Goal: Find specific page/section: Find specific page/section

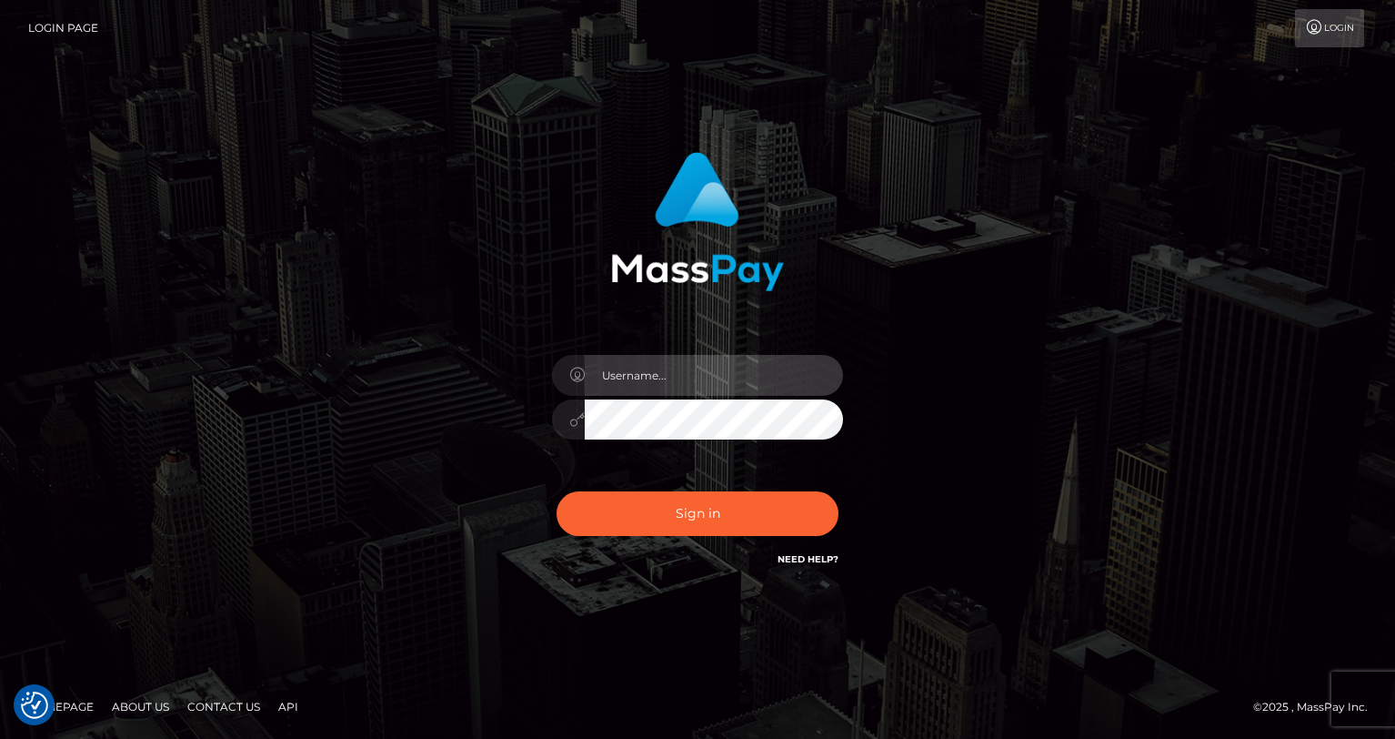
click at [666, 375] on input "text" at bounding box center [714, 375] width 258 height 41
type input "oli.fanvue"
click at [780, 377] on input "text" at bounding box center [714, 375] width 258 height 41
type input "oli.fanvue"
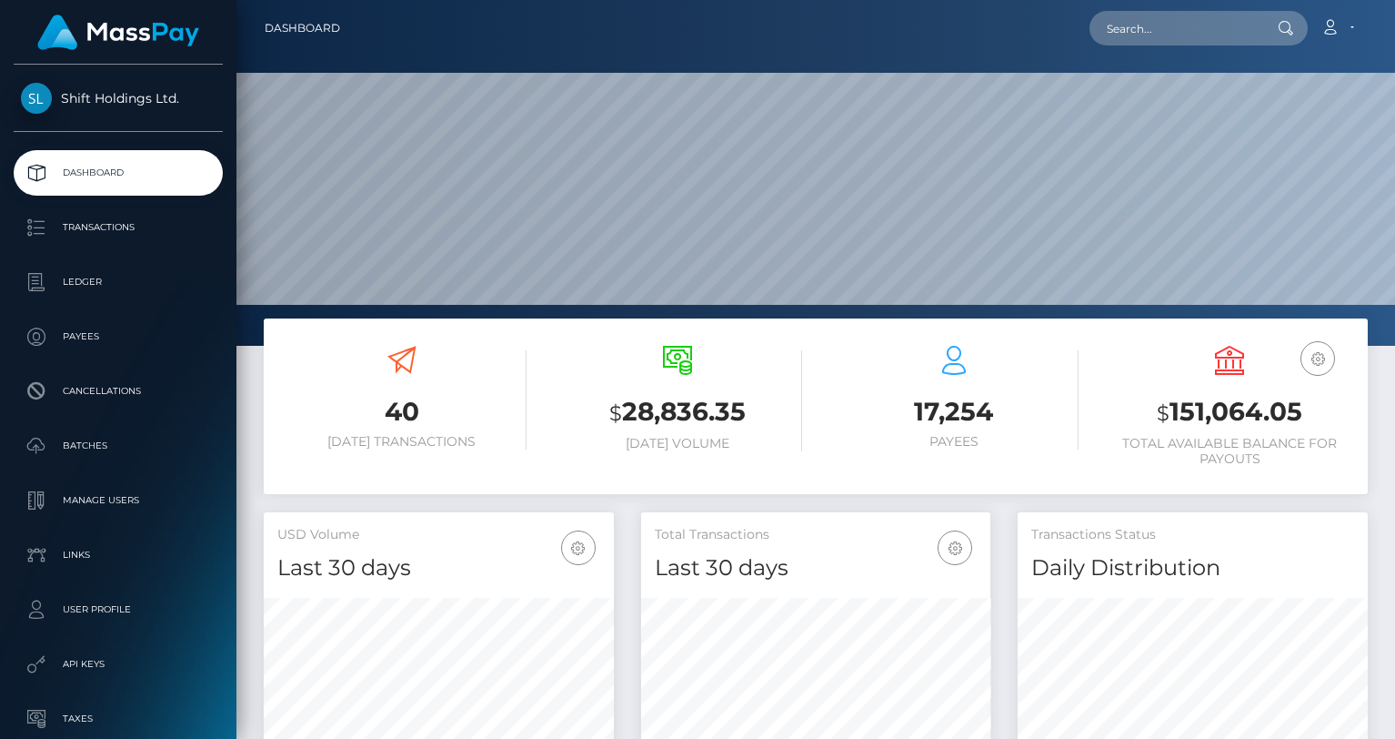
scroll to position [322, 350]
click at [1122, 28] on input "text" at bounding box center [1175, 28] width 171 height 35
paste input "[EMAIL_ADDRESS][DOMAIN_NAME]"
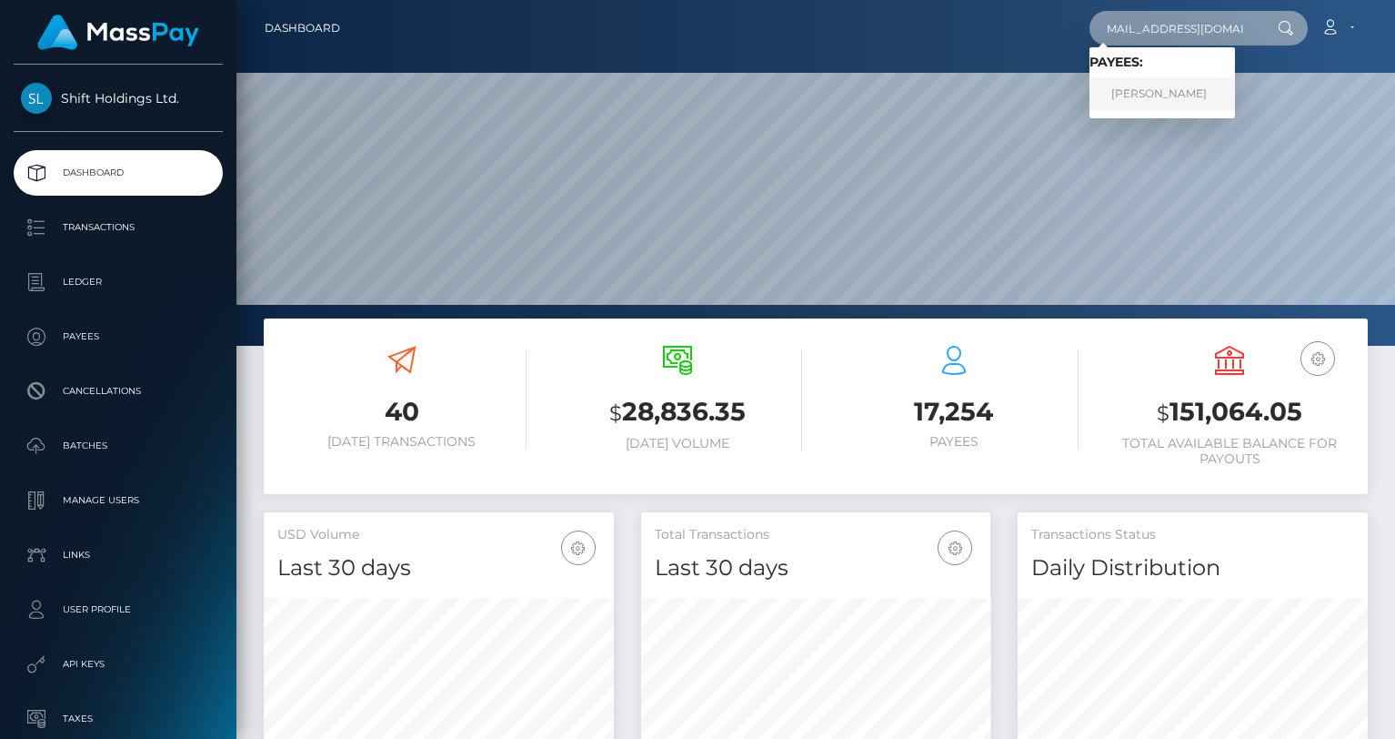
type input "[EMAIL_ADDRESS][DOMAIN_NAME]"
click at [1158, 85] on link "[PERSON_NAME]" at bounding box center [1163, 94] width 146 height 34
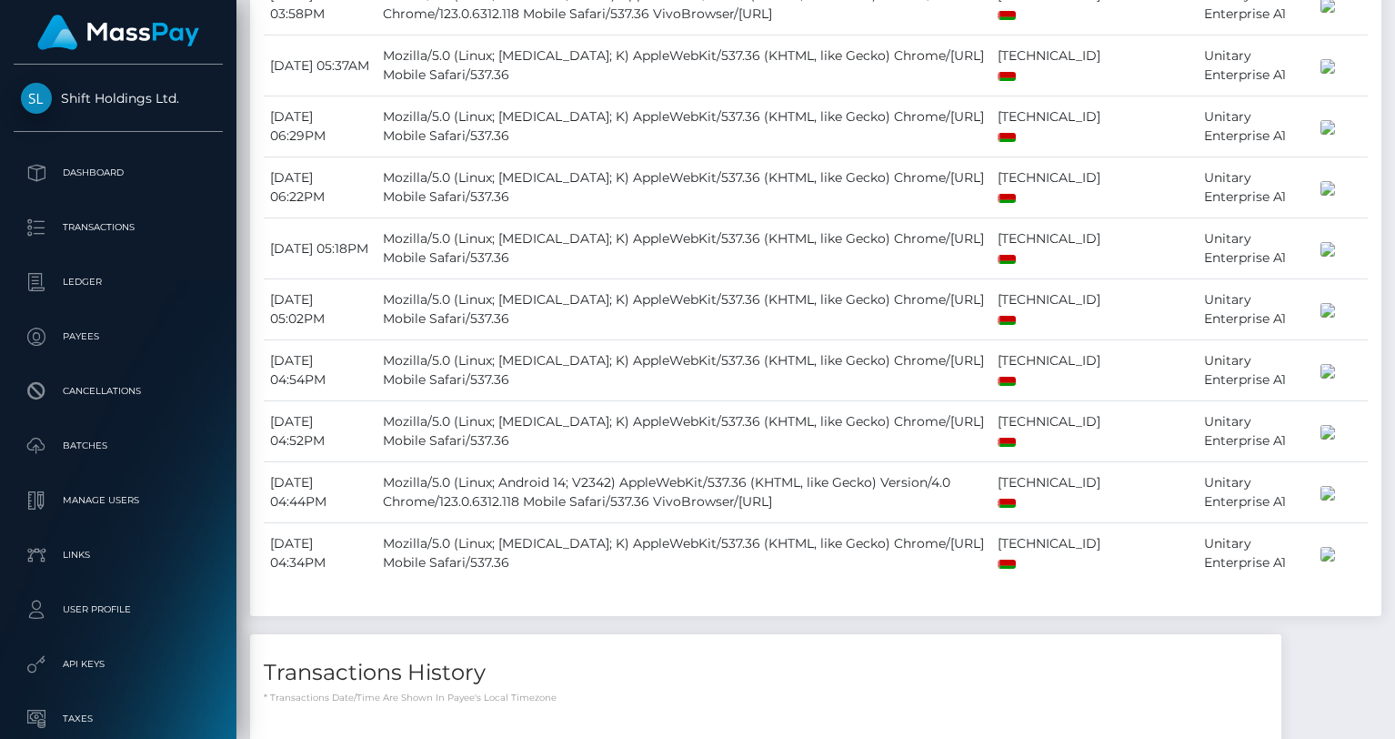
scroll to position [1429, 0]
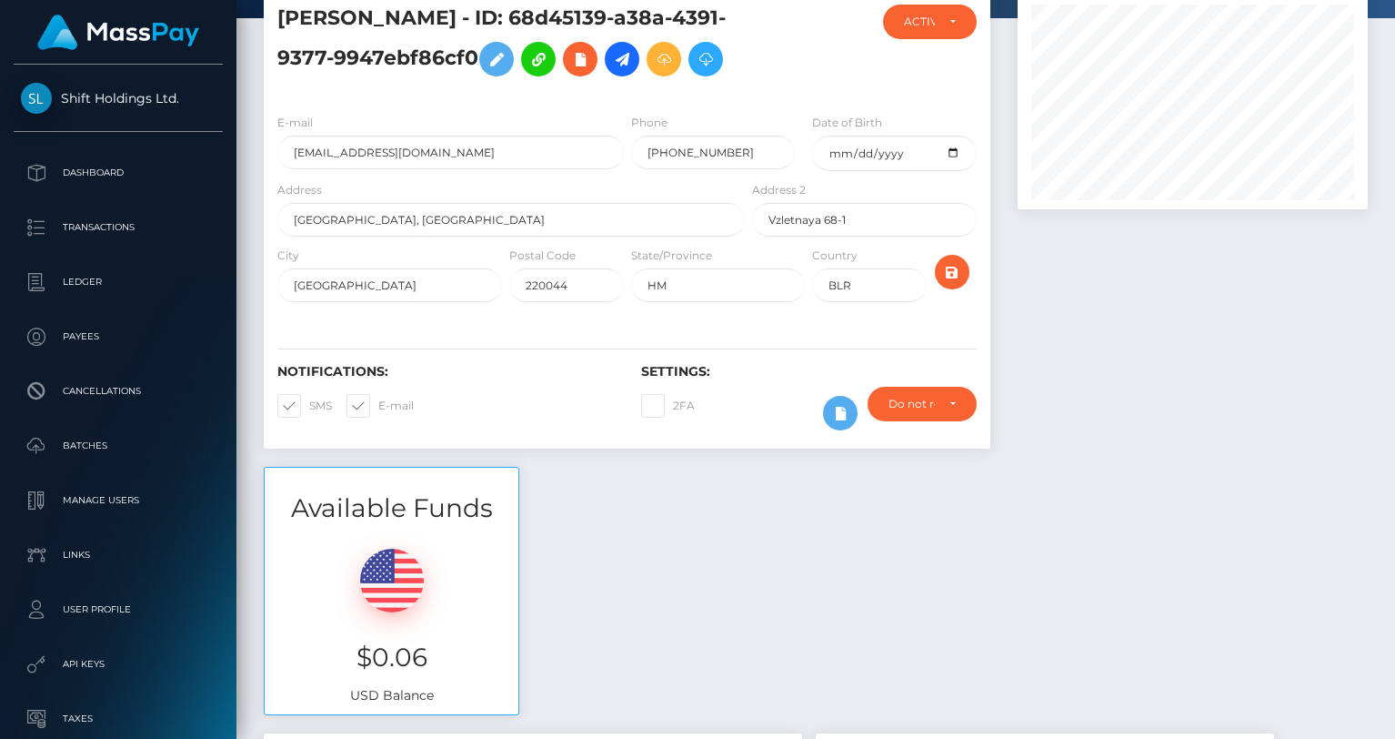
scroll to position [0, 0]
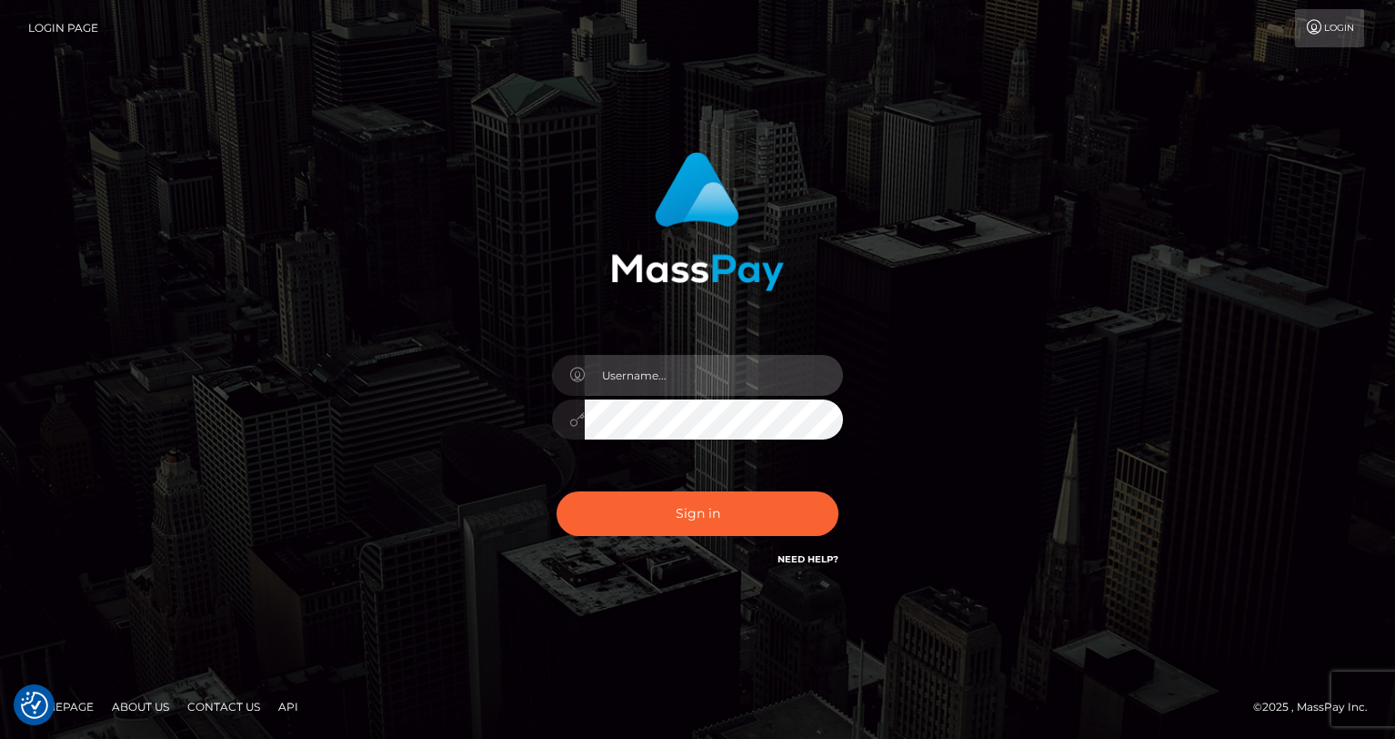
click at [717, 373] on input "text" at bounding box center [714, 375] width 258 height 41
type input "oli.fanvue"
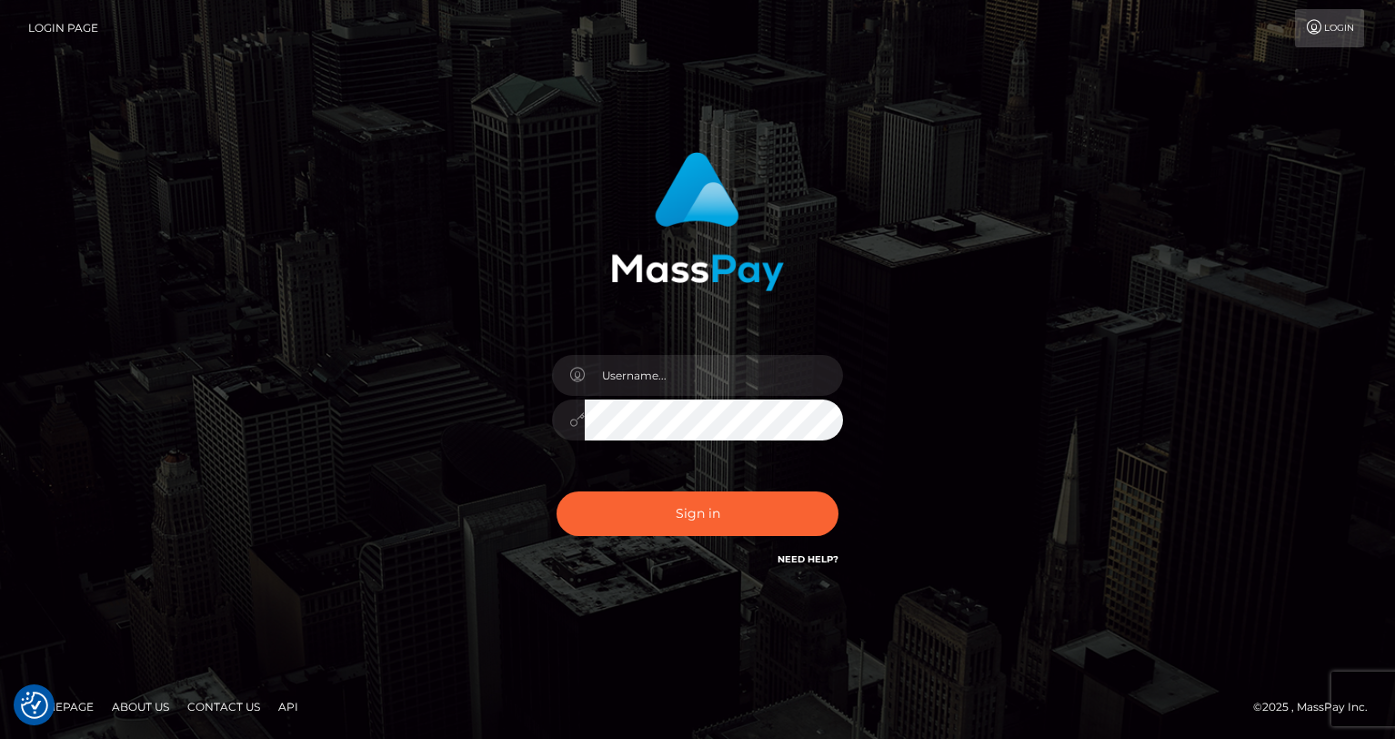
checkbox input "true"
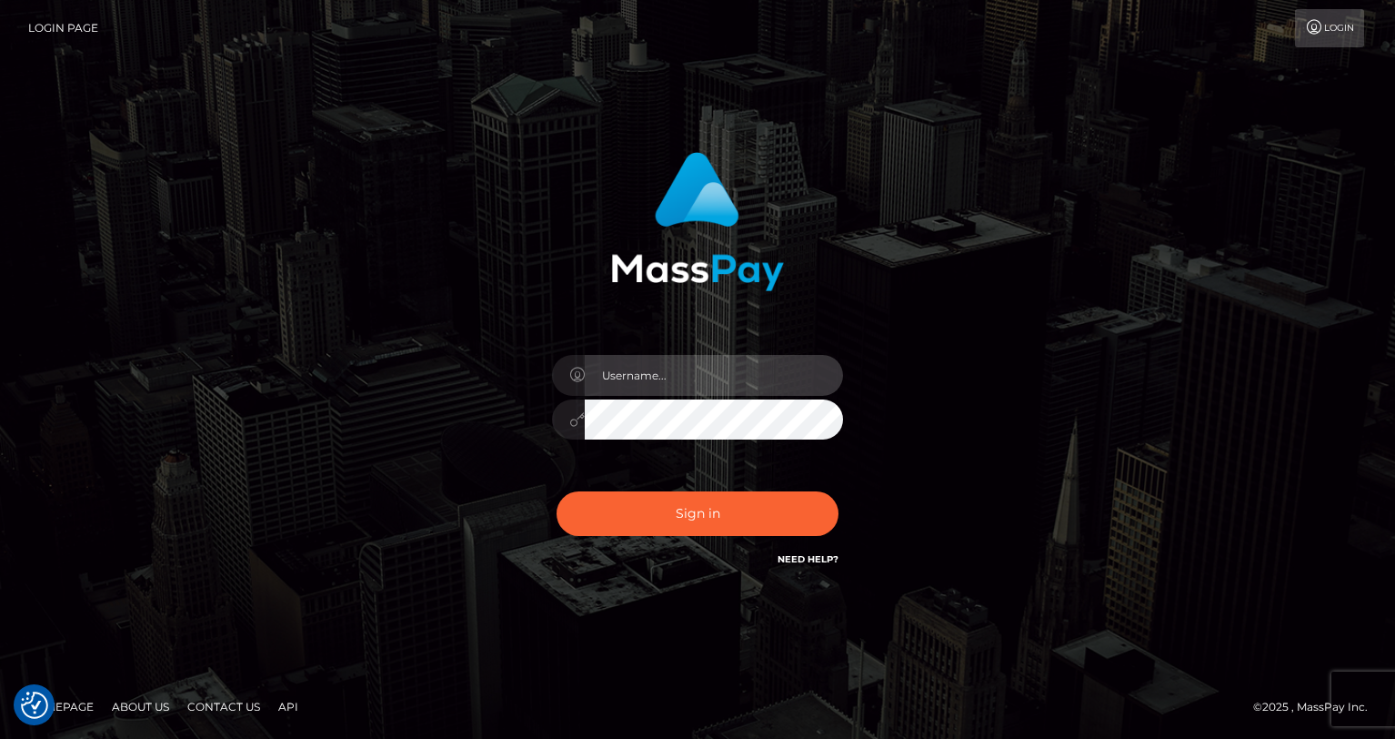
click at [706, 362] on input "text" at bounding box center [714, 375] width 258 height 41
type input "oli.fanvue"
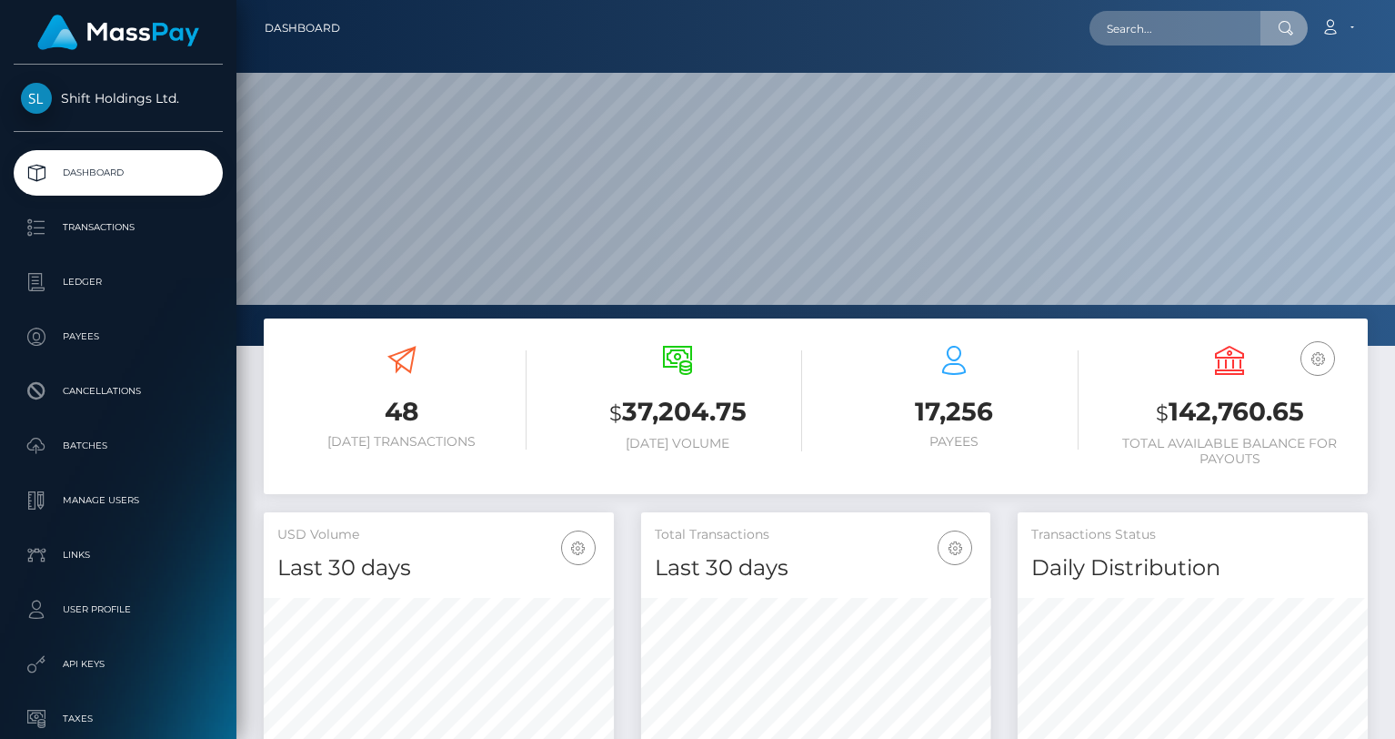
click at [1115, 26] on input "text" at bounding box center [1175, 28] width 171 height 35
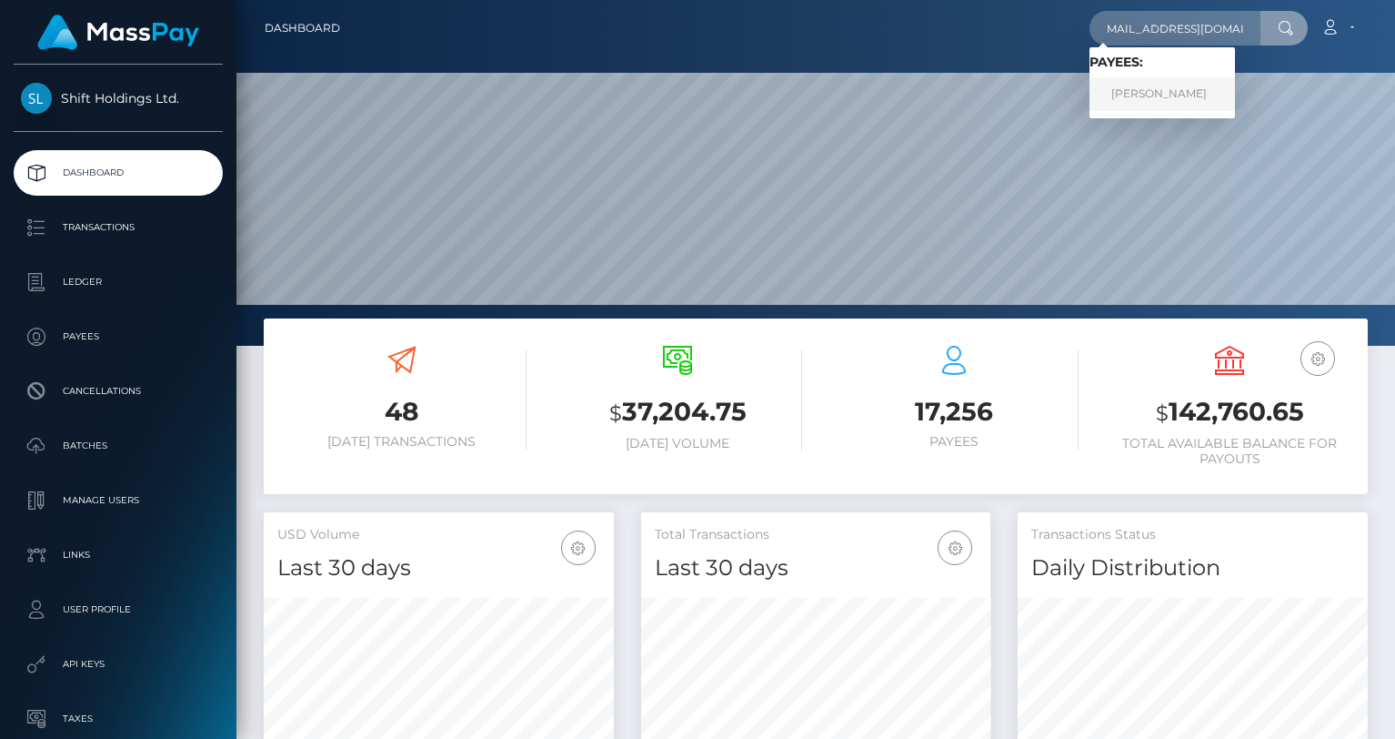
type input "[EMAIL_ADDRESS][DOMAIN_NAME]"
click at [1171, 86] on link "[PERSON_NAME]" at bounding box center [1163, 94] width 146 height 34
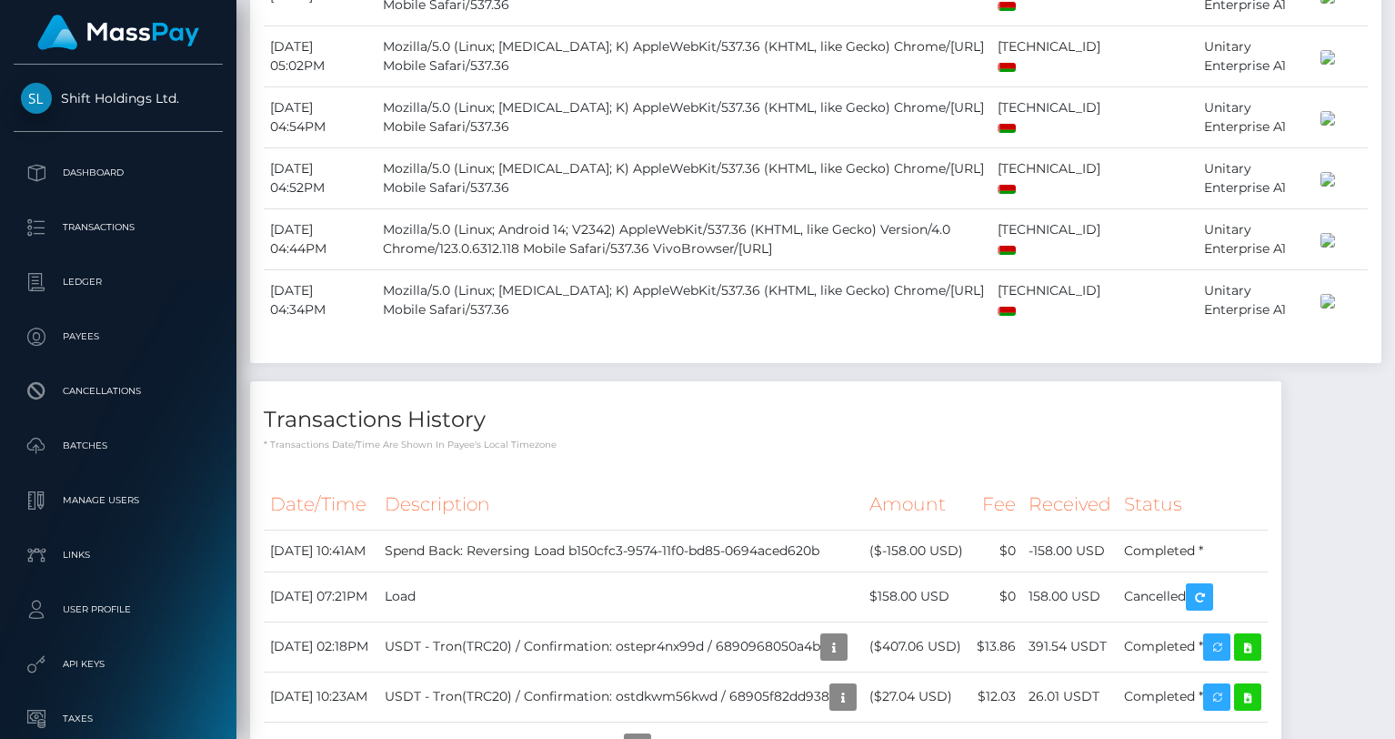
scroll to position [1706, 0]
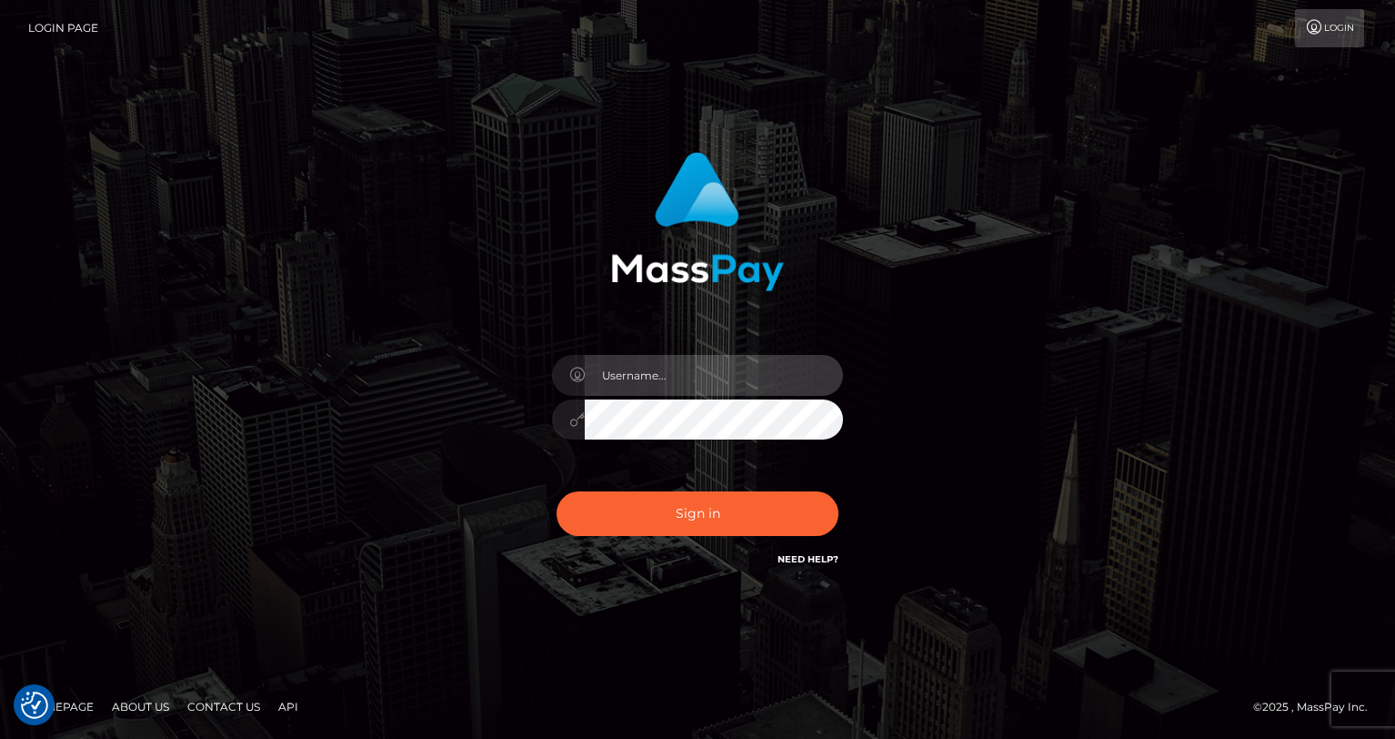
click at [750, 376] on input "text" at bounding box center [714, 375] width 258 height 41
type input "oli.fanvue"
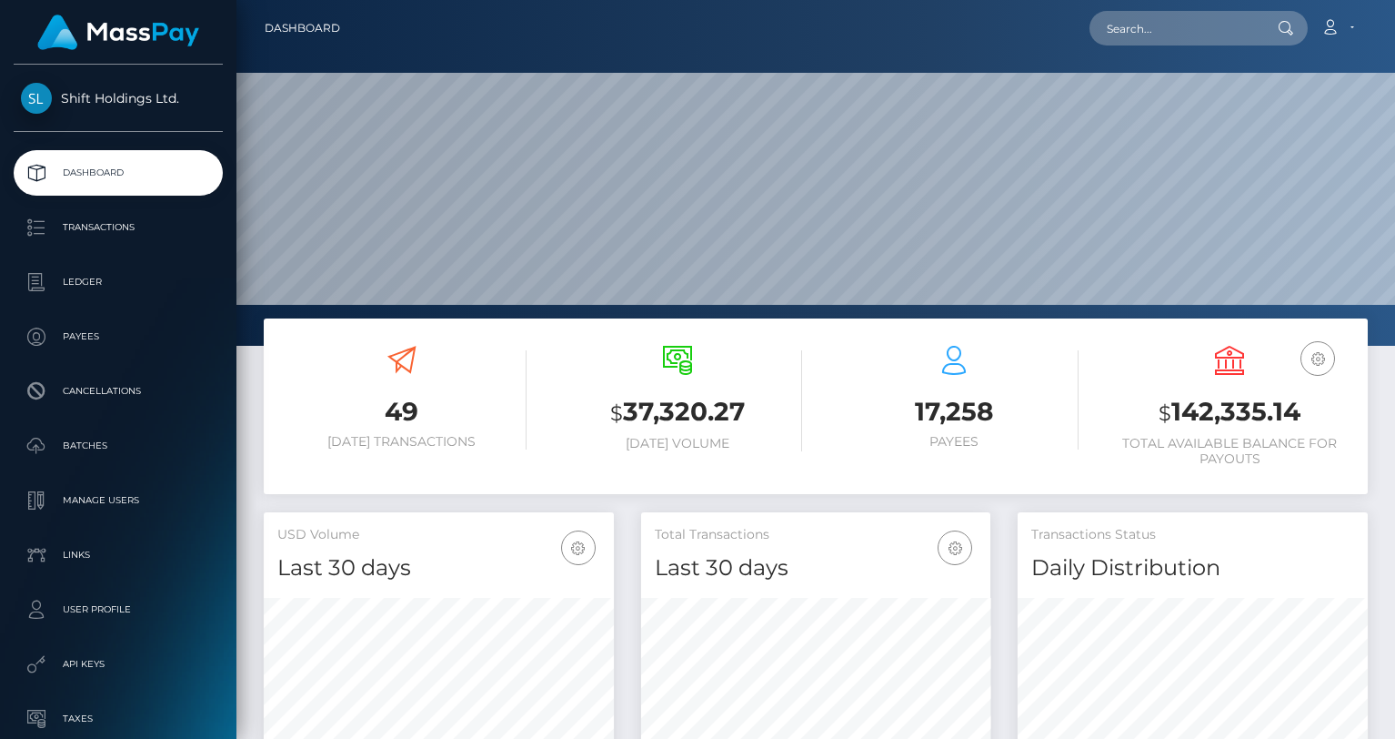
scroll to position [322, 350]
click at [1151, 31] on input "text" at bounding box center [1175, 28] width 171 height 35
click at [1160, 16] on input "text" at bounding box center [1175, 28] width 171 height 35
paste input "markov-titan123@mail.ru"
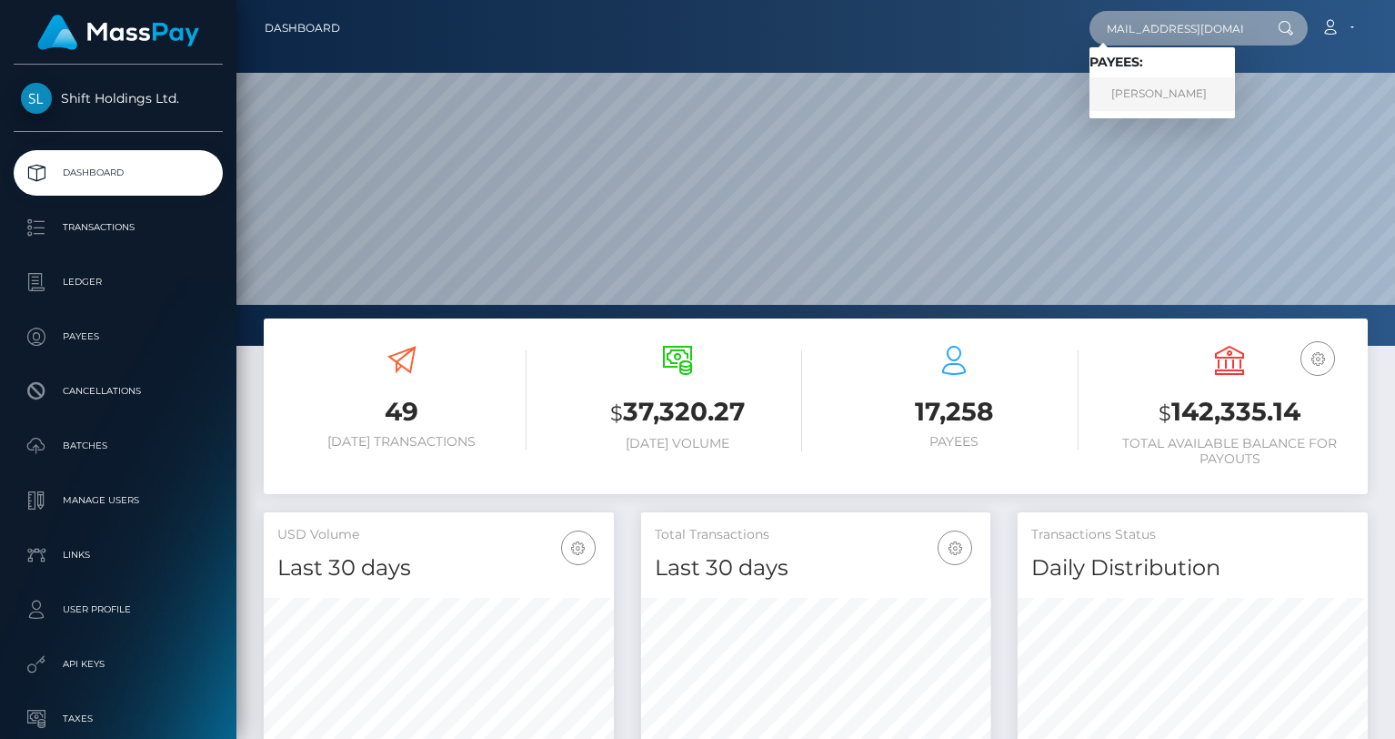
type input "markov-titan123@mail.ru"
click at [1162, 90] on link "ANDREI MARKAU" at bounding box center [1163, 94] width 146 height 34
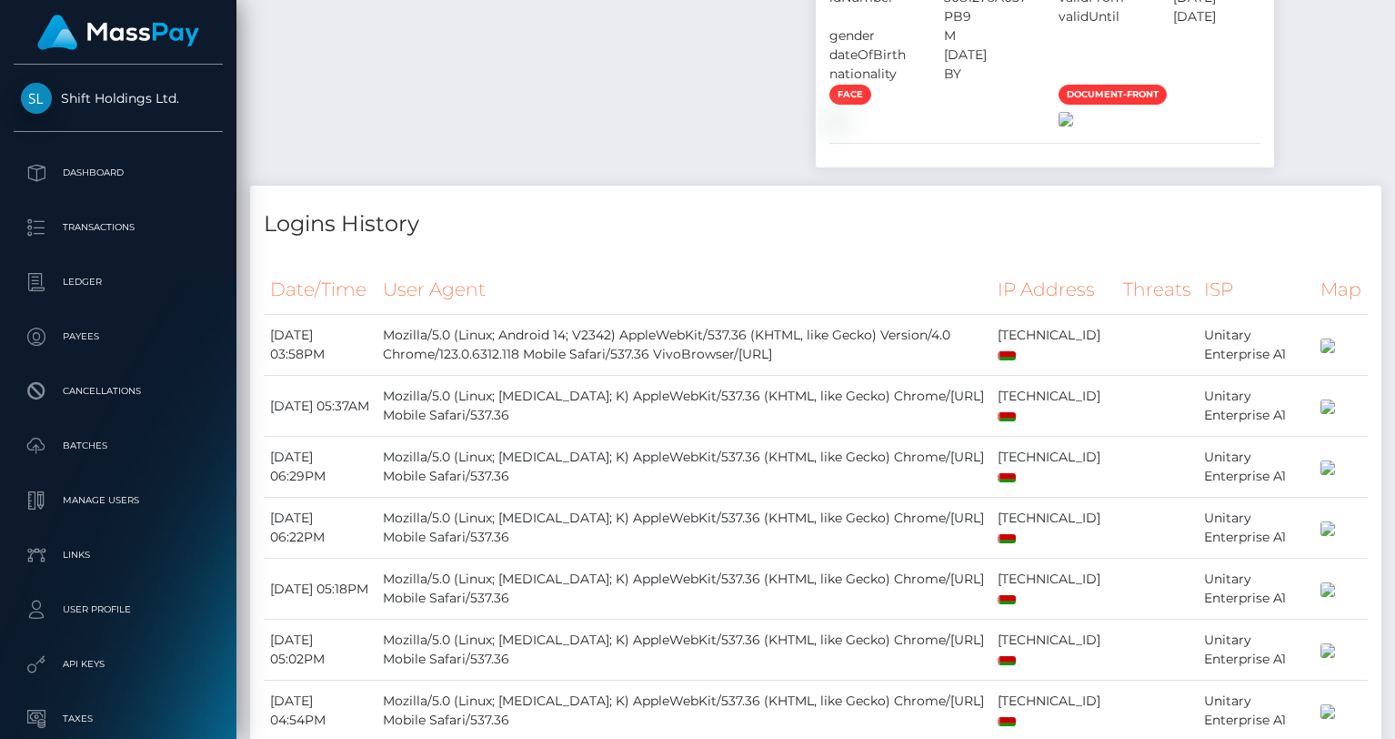
scroll to position [1092, 0]
